Goal: Task Accomplishment & Management: Complete application form

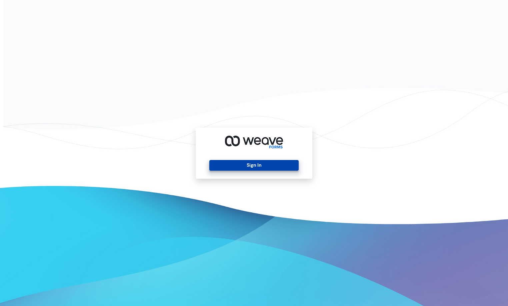
click at [261, 165] on button "Sign In" at bounding box center [253, 165] width 89 height 11
